Goal: Information Seeking & Learning: Learn about a topic

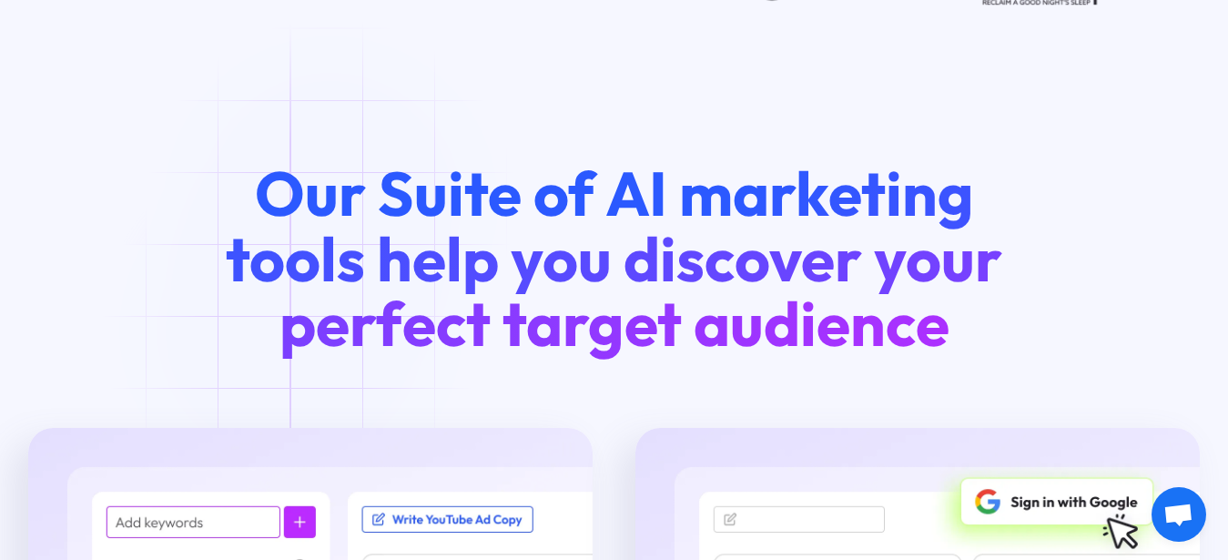
scroll to position [2136, 0]
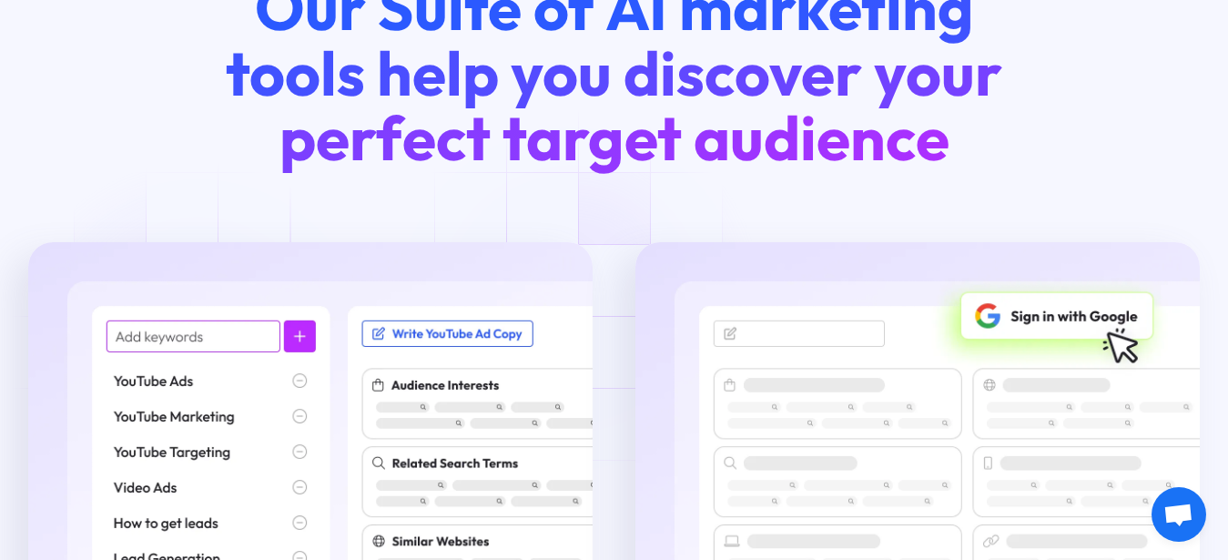
click at [200, 351] on img at bounding box center [310, 451] width 565 height 419
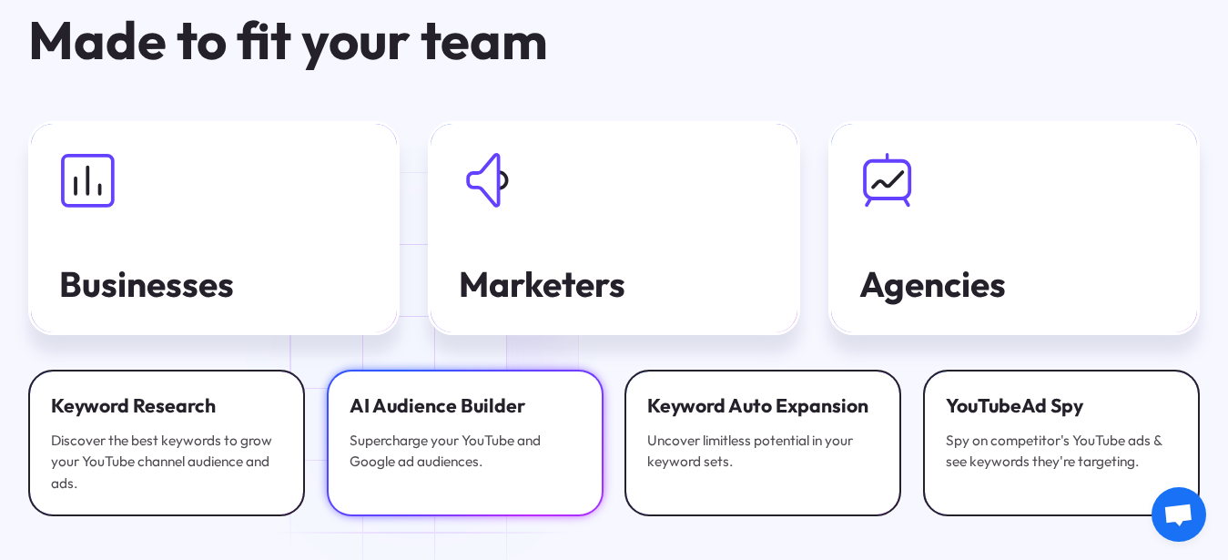
scroll to position [5665, 0]
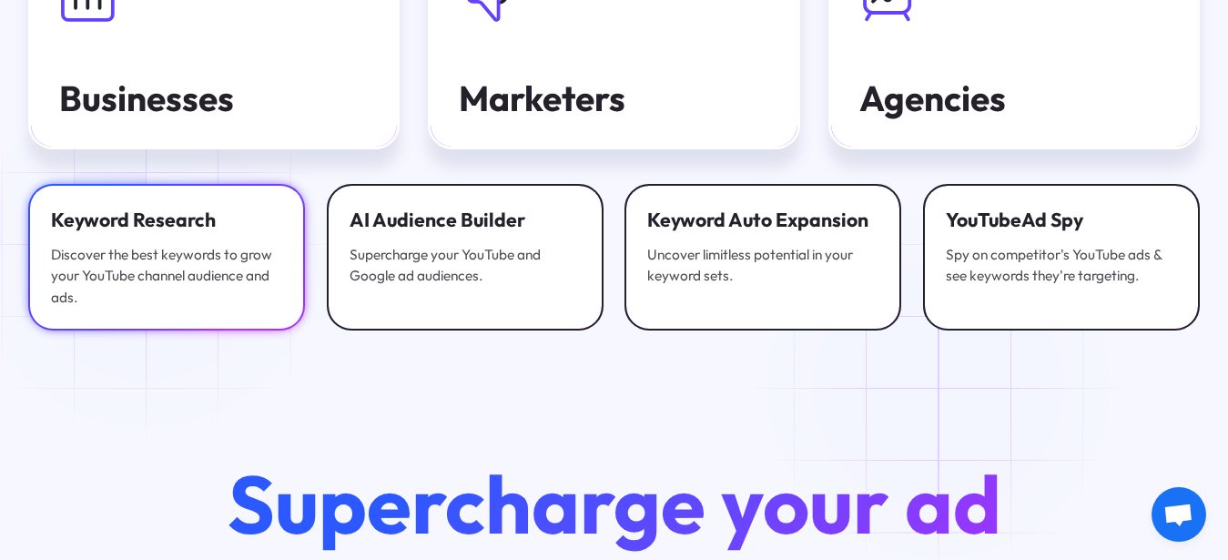
click at [148, 234] on div "Keyword Research" at bounding box center [166, 221] width 231 height 26
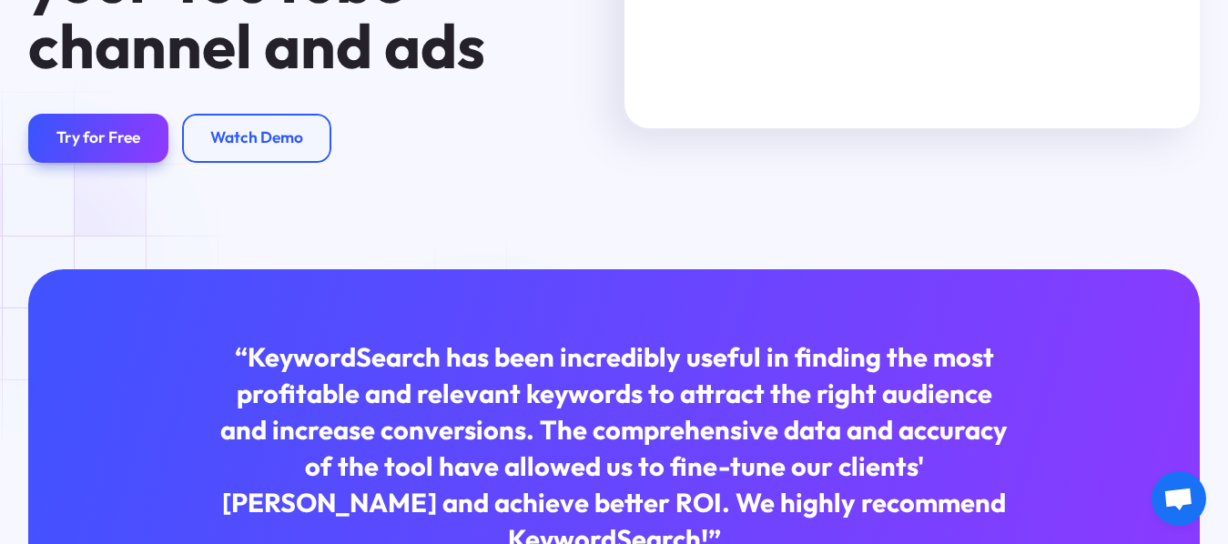
scroll to position [557, 0]
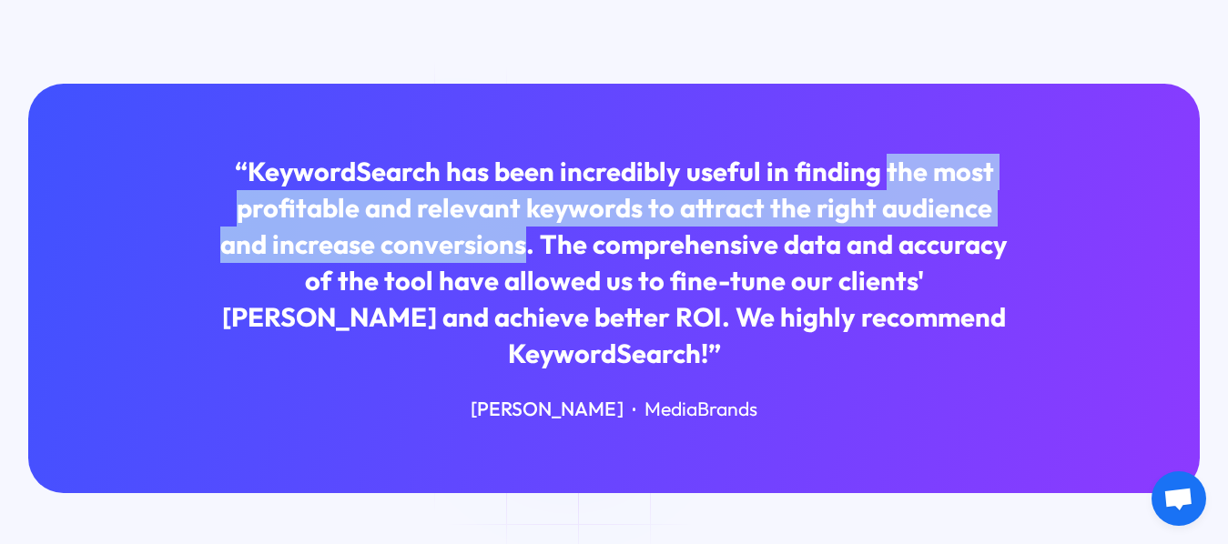
drag, startPoint x: 869, startPoint y: 176, endPoint x: 462, endPoint y: 256, distance: 414.8
click at [462, 256] on div "“KeywordSearch has been incredibly useful in finding the most profitable and re…" at bounding box center [614, 263] width 790 height 219
copy div "the most profitable and relevant keywords to attract the right audience and inc…"
